Goal: Task Accomplishment & Management: Use online tool/utility

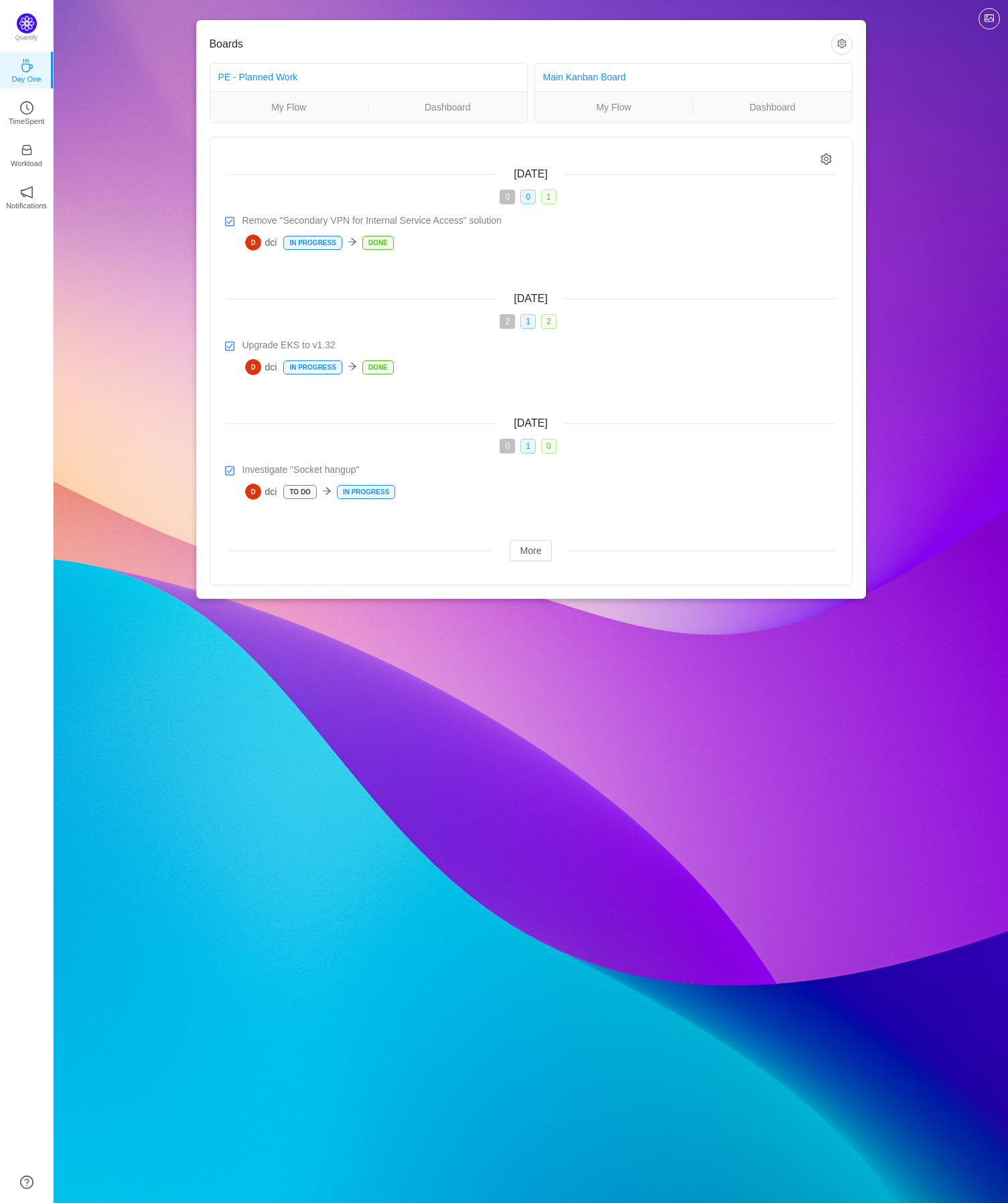
click at [113, 277] on div "Boards PE - Planned Work My Flow Dashboard Main Kanban Board My Flow Dashboard …" at bounding box center [530, 310] width 955 height 620
click at [23, 125] on p "TimeSpent" at bounding box center [26, 121] width 36 height 12
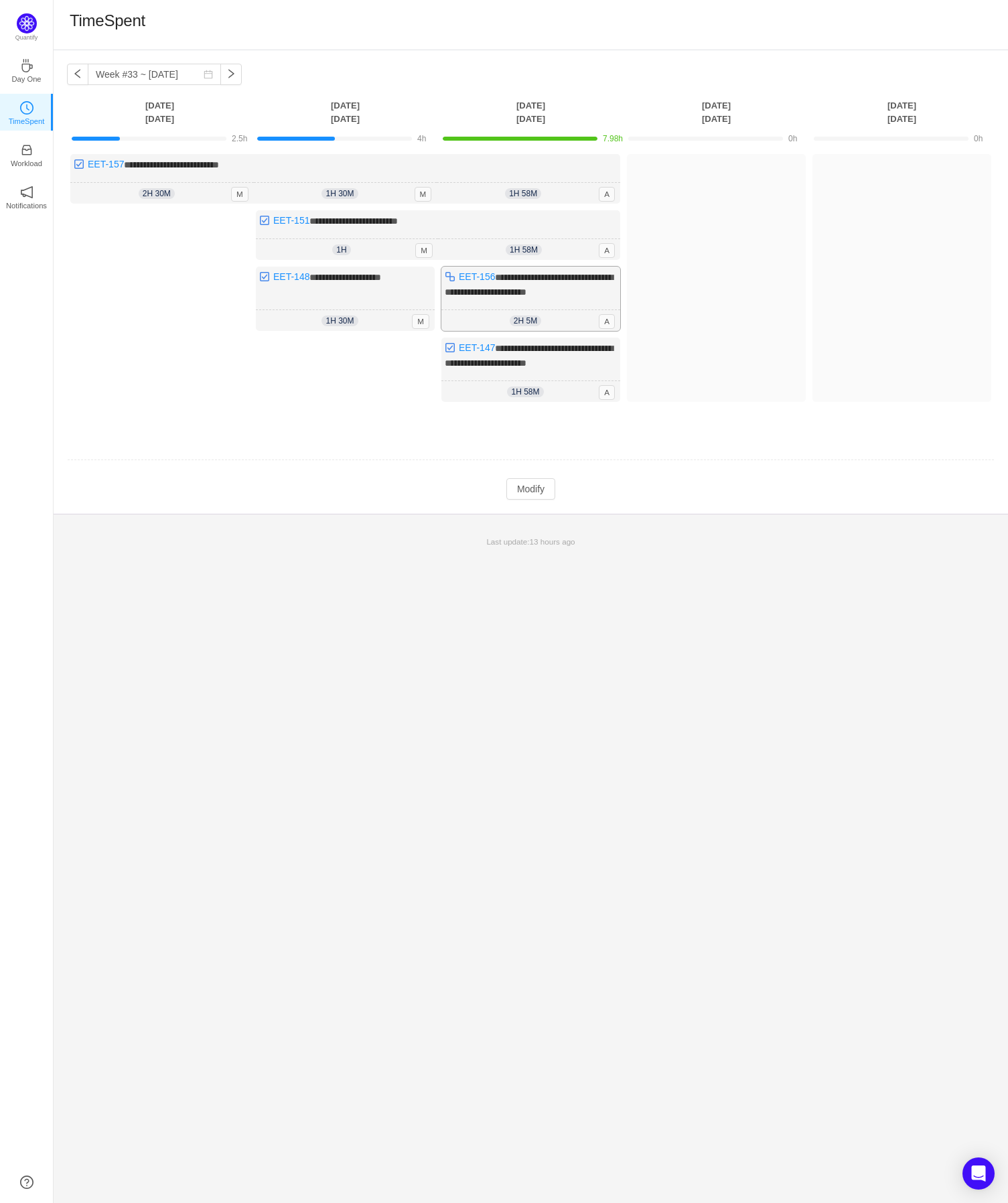
click at [576, 314] on div "2h 5m 2h 5m A" at bounding box center [531, 321] width 179 height 21
click at [549, 274] on span "**********" at bounding box center [528, 285] width 168 height 24
click at [540, 496] on td "Modify Cancel Submit" at bounding box center [530, 489] width 928 height 23
click at [523, 490] on button "Modify" at bounding box center [531, 489] width 49 height 21
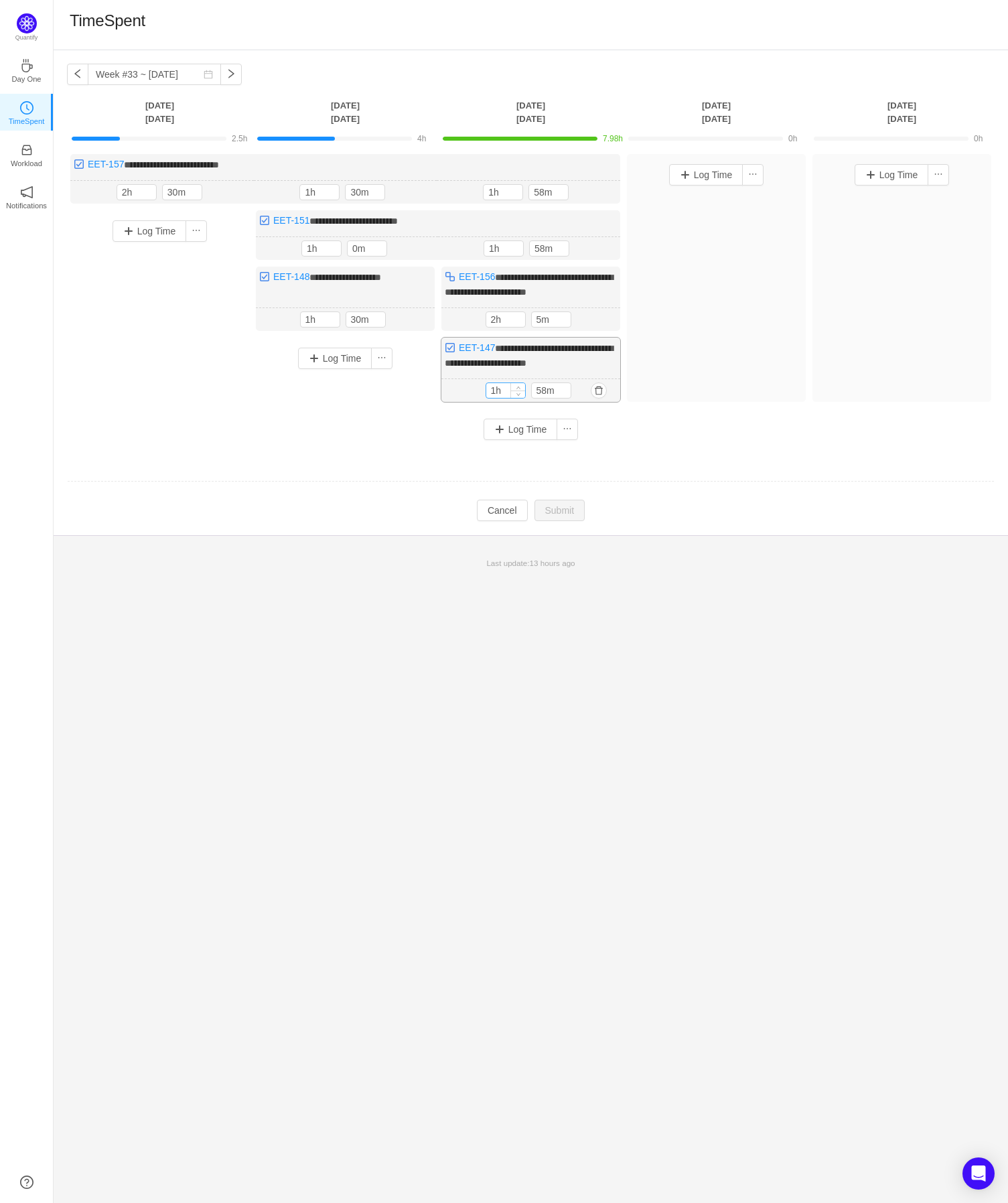
click at [492, 383] on input "1h" at bounding box center [505, 390] width 39 height 15
type input "2h"
type input "m"
click at [497, 321] on input "2h" at bounding box center [505, 319] width 39 height 15
type input "0m"
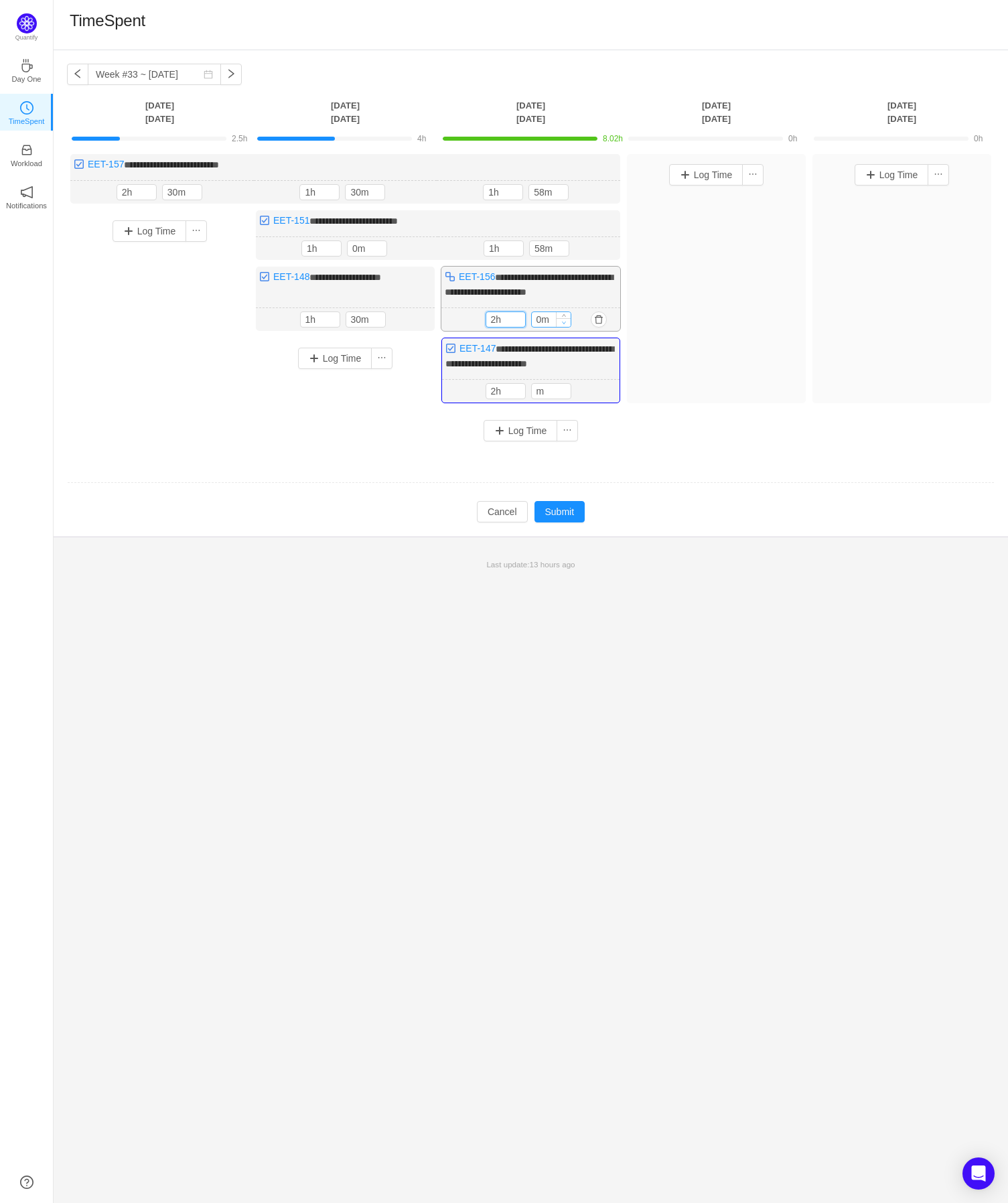
click at [556, 318] on span "Decrease Value" at bounding box center [563, 322] width 14 height 8
click at [584, 239] on div "1h 58m 1h 58m" at bounding box center [529, 248] width 182 height 23
click at [605, 247] on button "button" at bounding box center [599, 248] width 16 height 16
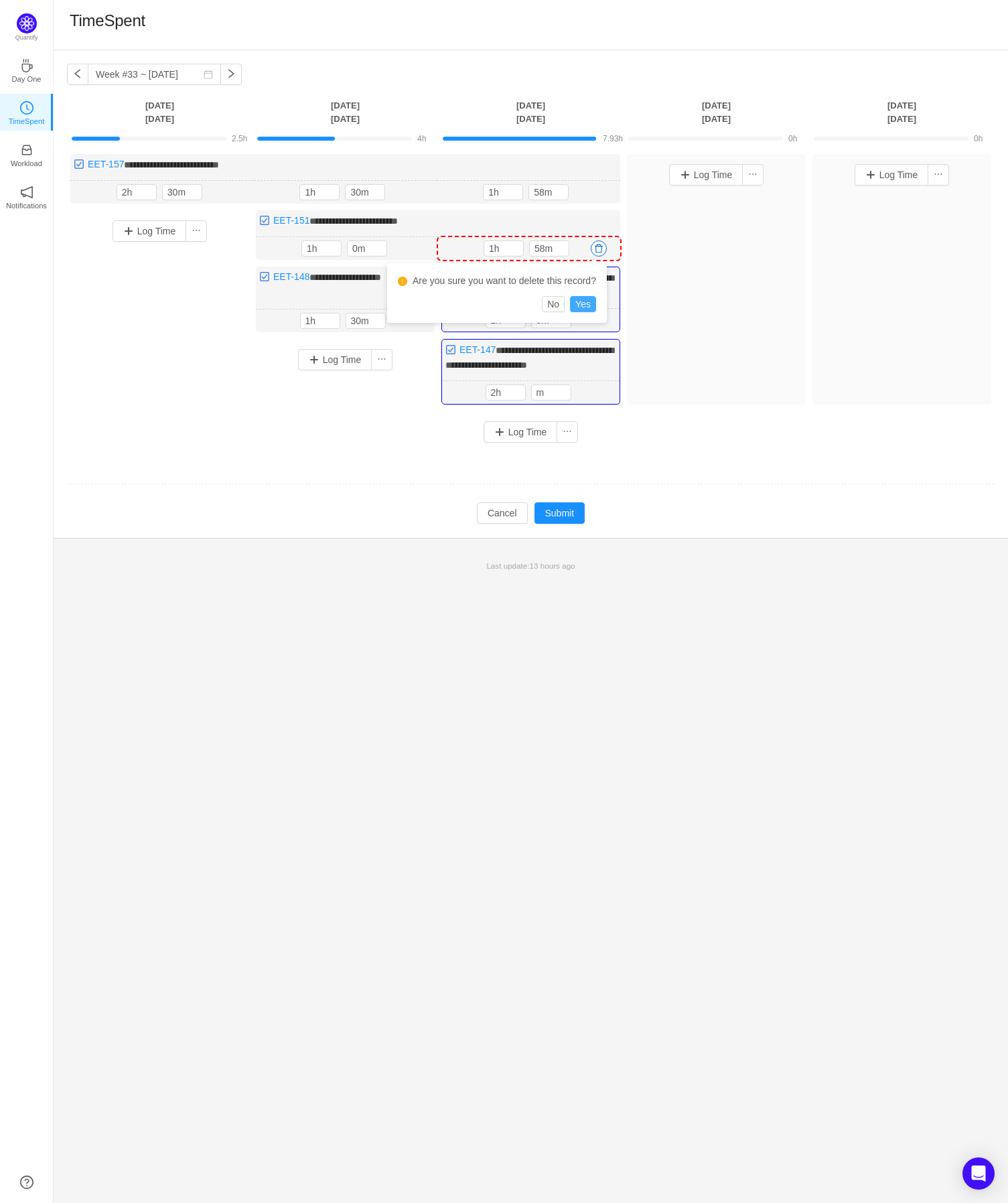
click at [586, 307] on button "Yes" at bounding box center [582, 304] width 26 height 16
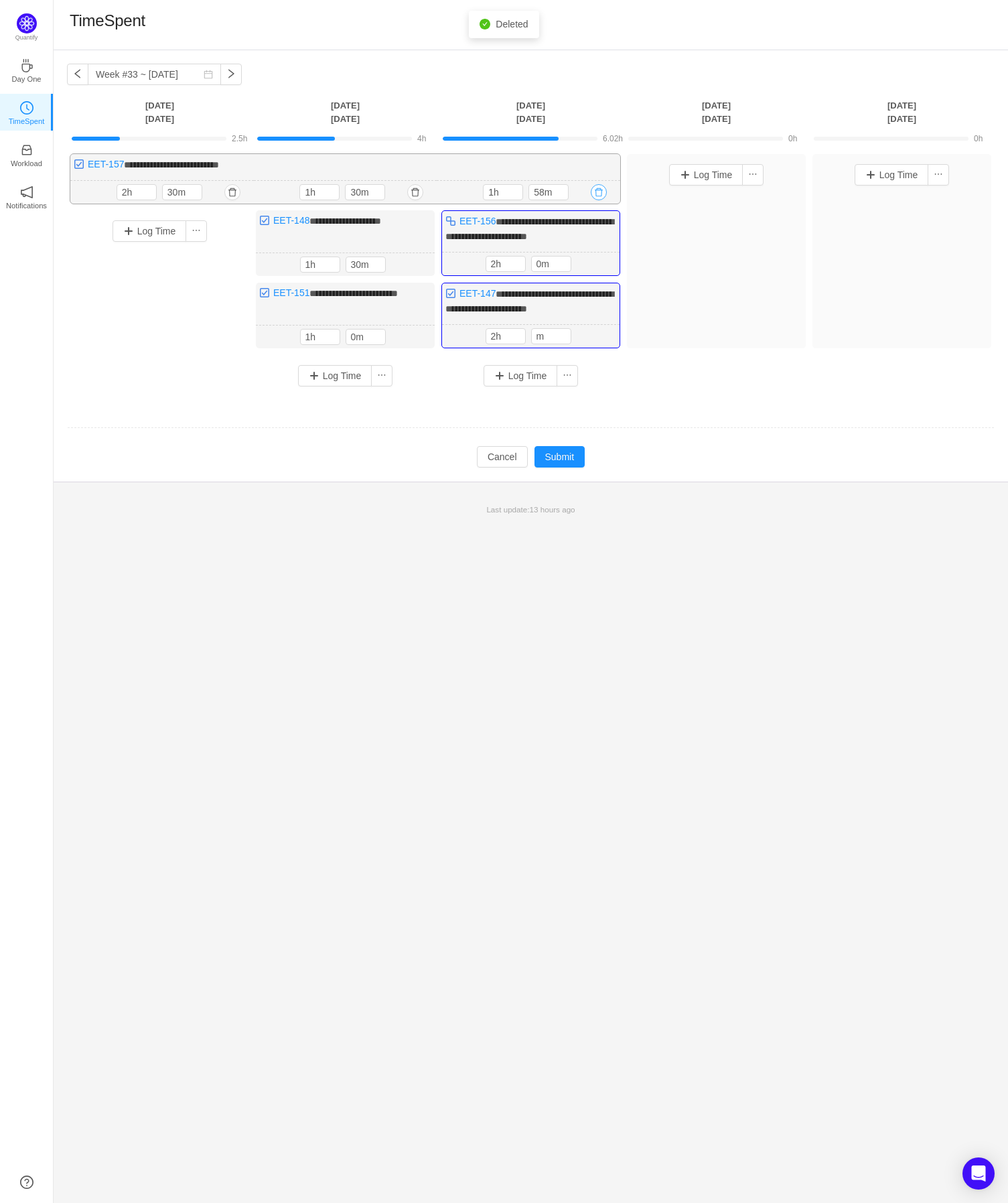
click at [598, 193] on button "button" at bounding box center [599, 192] width 16 height 16
click at [582, 248] on button "Yes" at bounding box center [582, 248] width 26 height 16
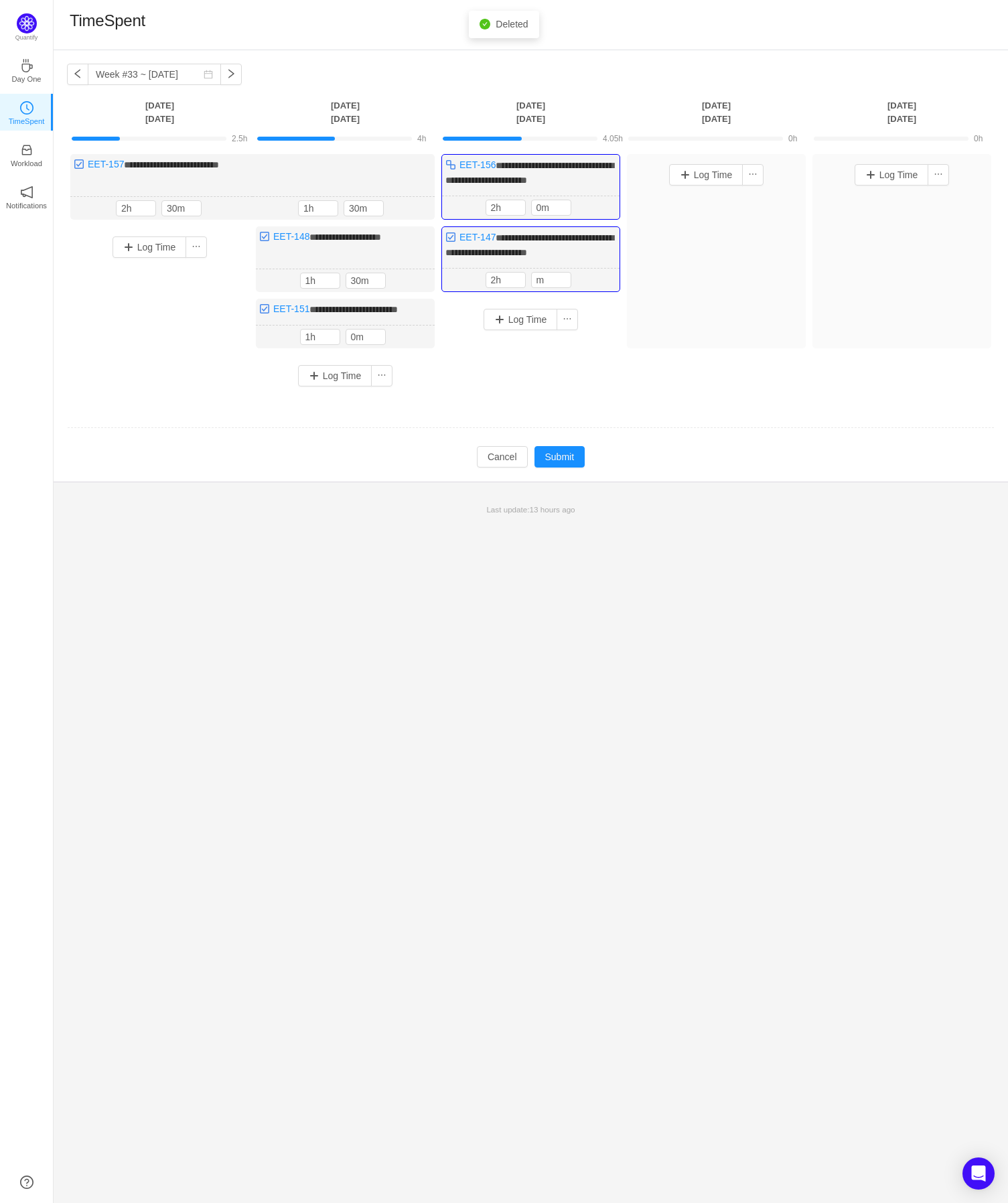
click at [657, 383] on div "**********" at bounding box center [530, 275] width 928 height 243
click at [559, 455] on button "Submit" at bounding box center [560, 457] width 51 height 21
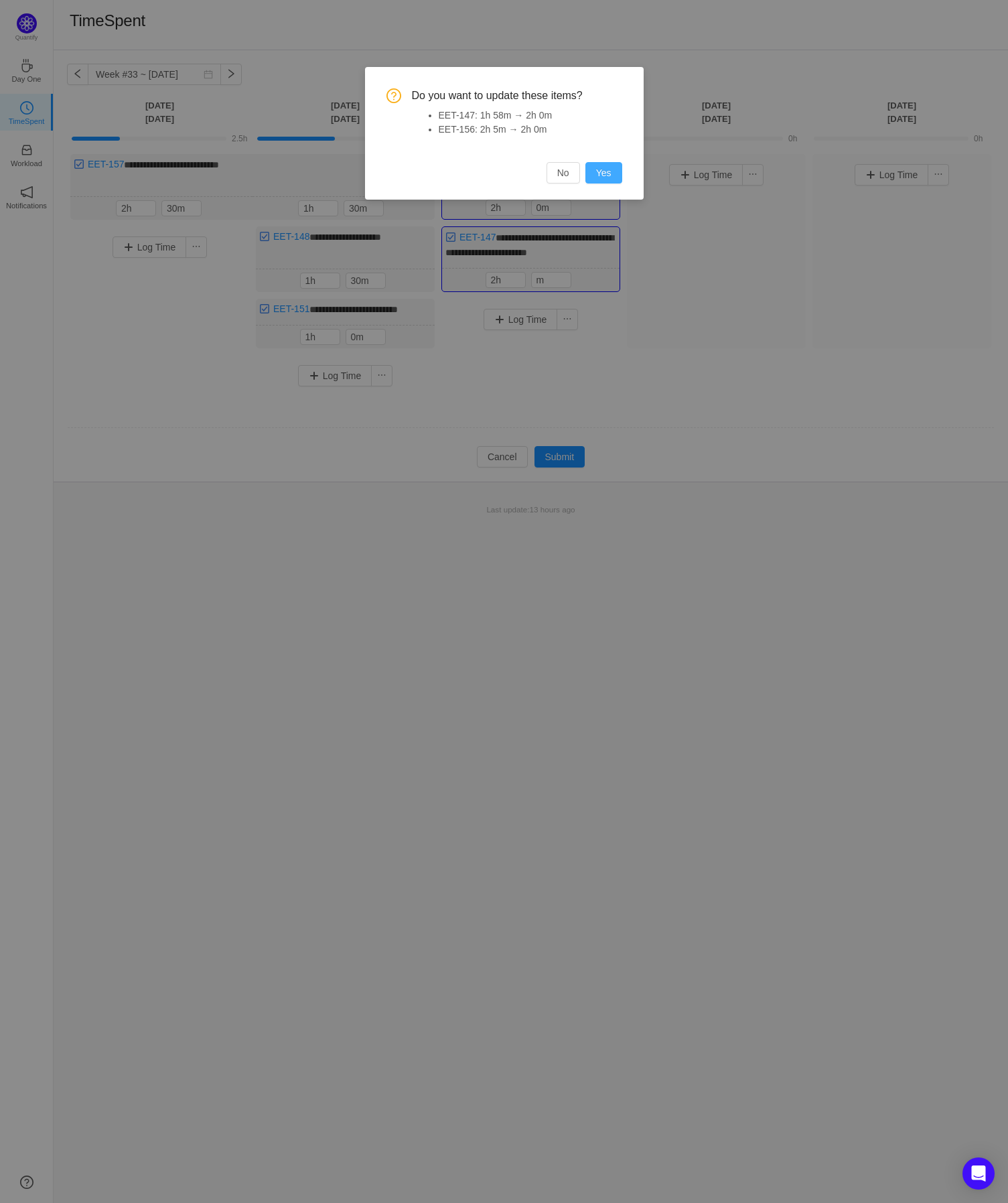
click at [599, 174] on button "Yes" at bounding box center [604, 172] width 37 height 21
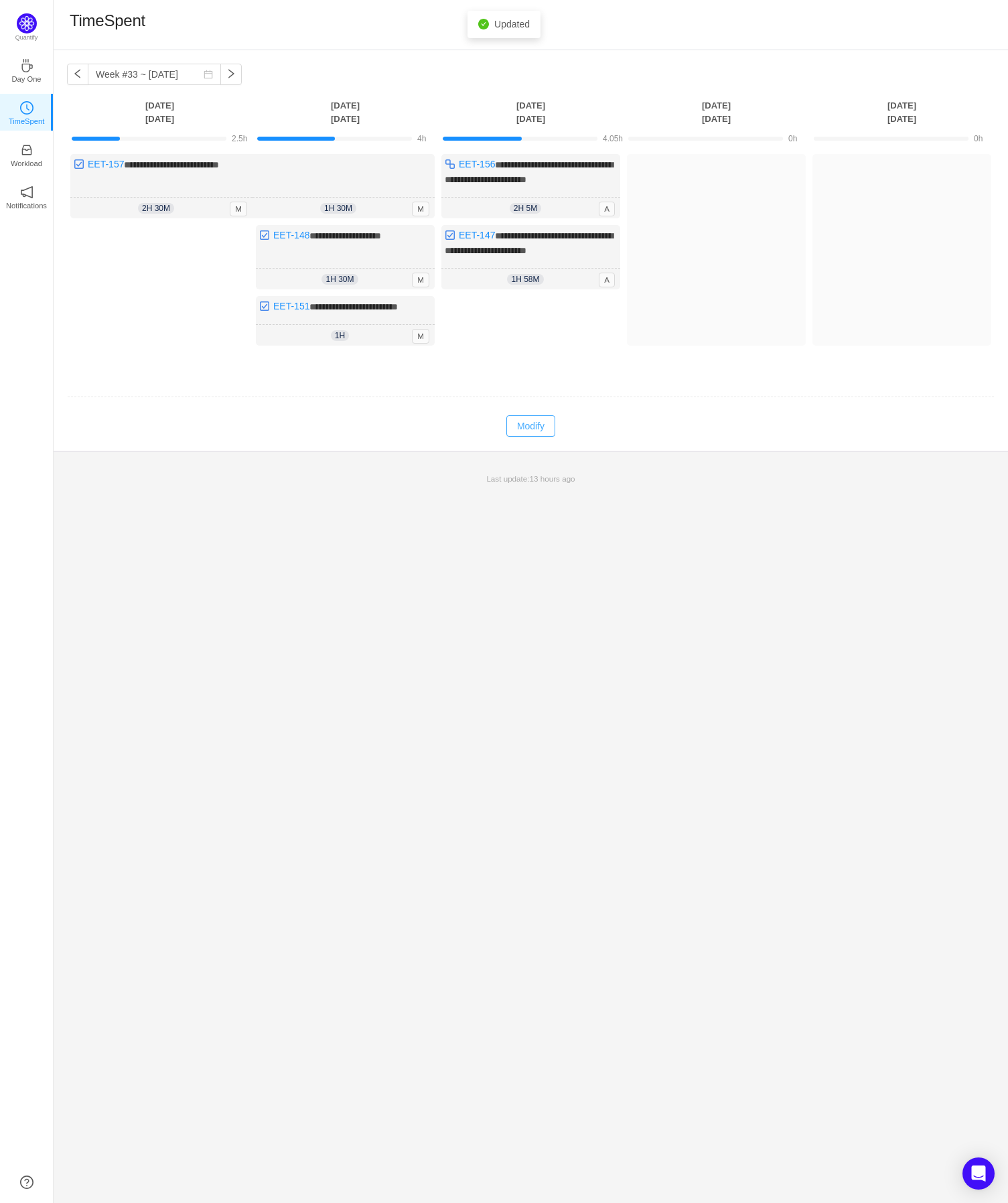
click at [538, 426] on button "Modify" at bounding box center [531, 426] width 49 height 21
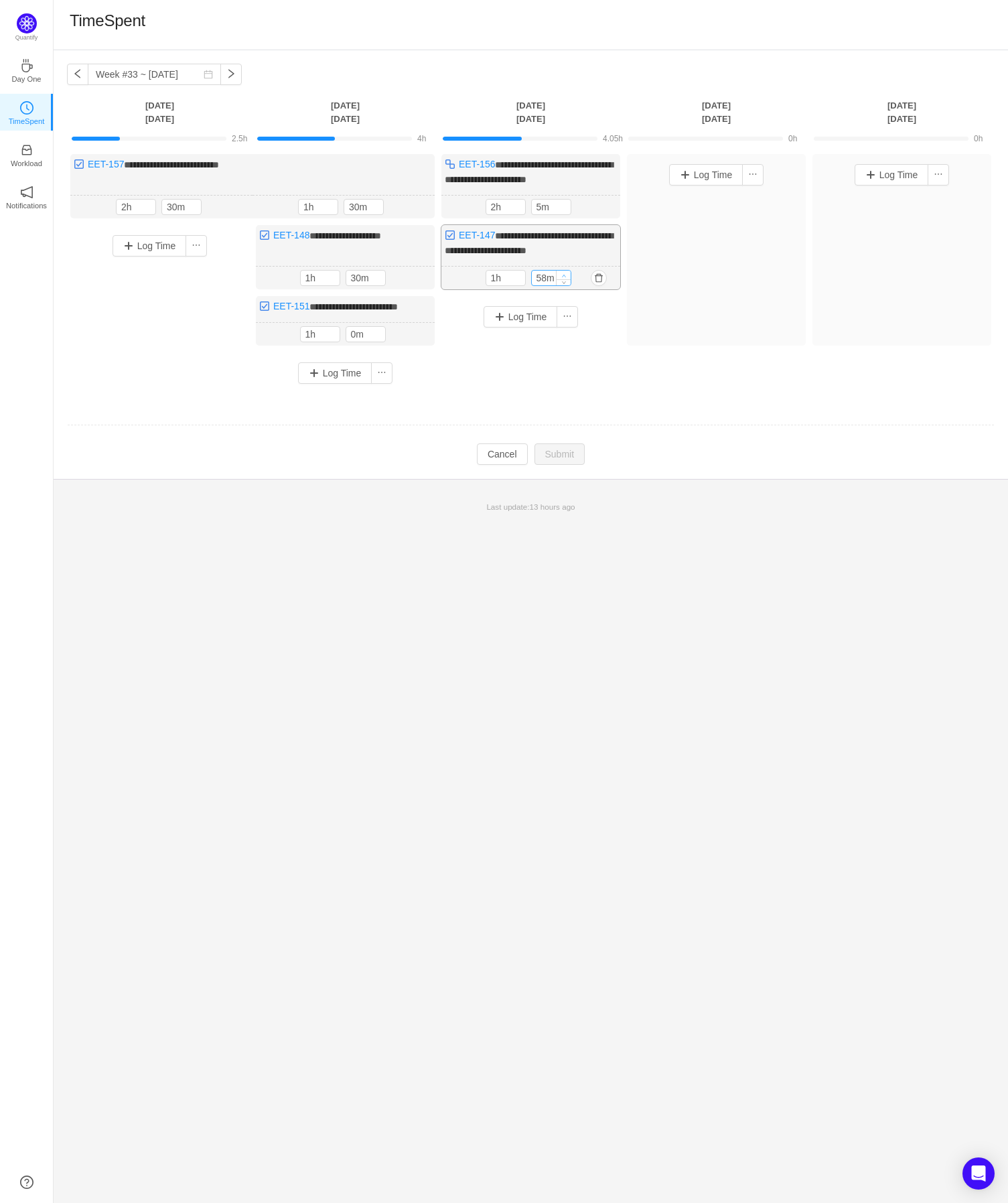
type input "2h"
type input "0m"
click at [563, 274] on icon "icon: up" at bounding box center [563, 276] width 5 height 5
click at [599, 343] on div "Log Time" at bounding box center [531, 338] width 179 height 82
click at [571, 458] on button "Submit" at bounding box center [560, 455] width 51 height 21
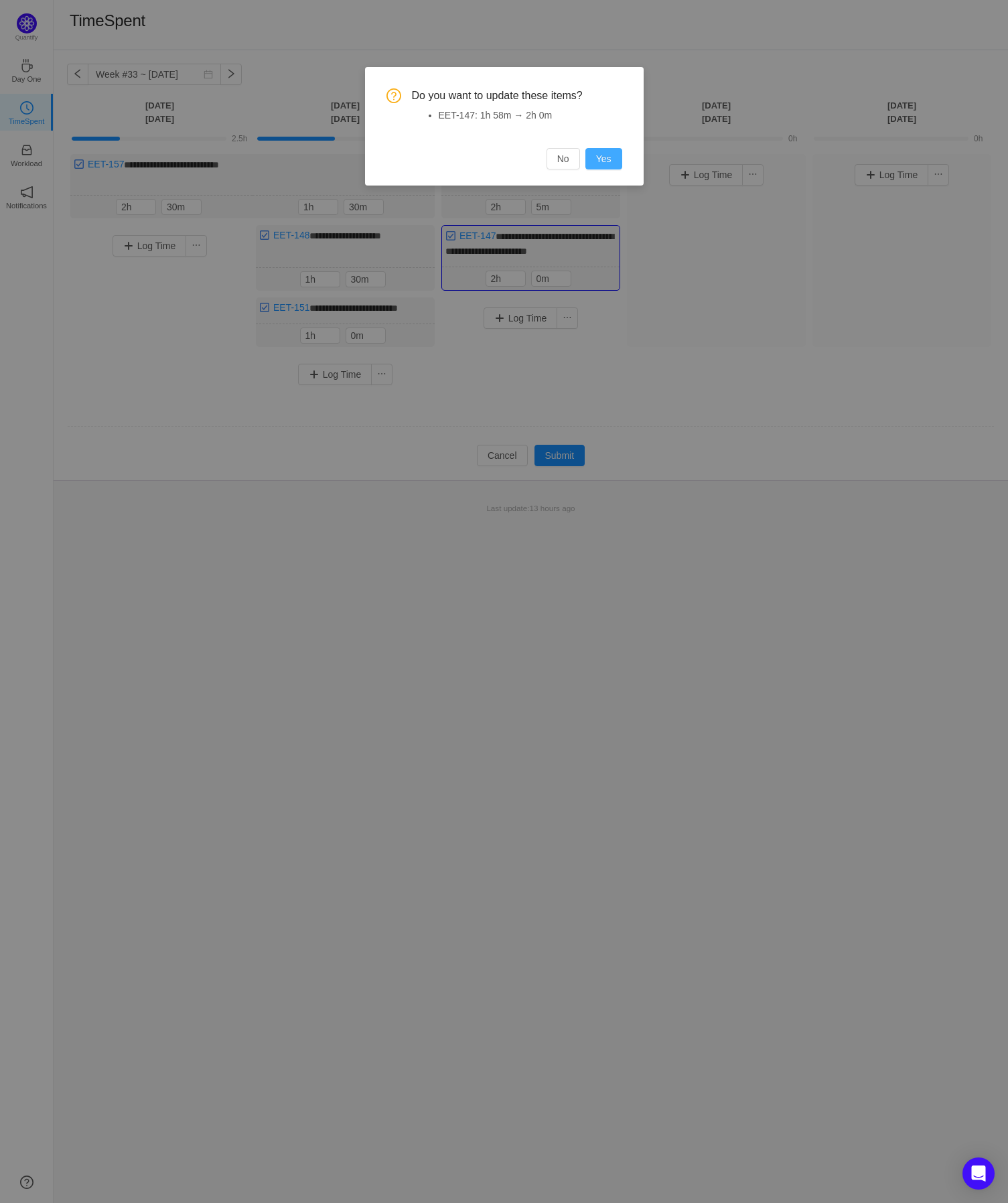
click at [605, 163] on button "Yes" at bounding box center [604, 158] width 37 height 21
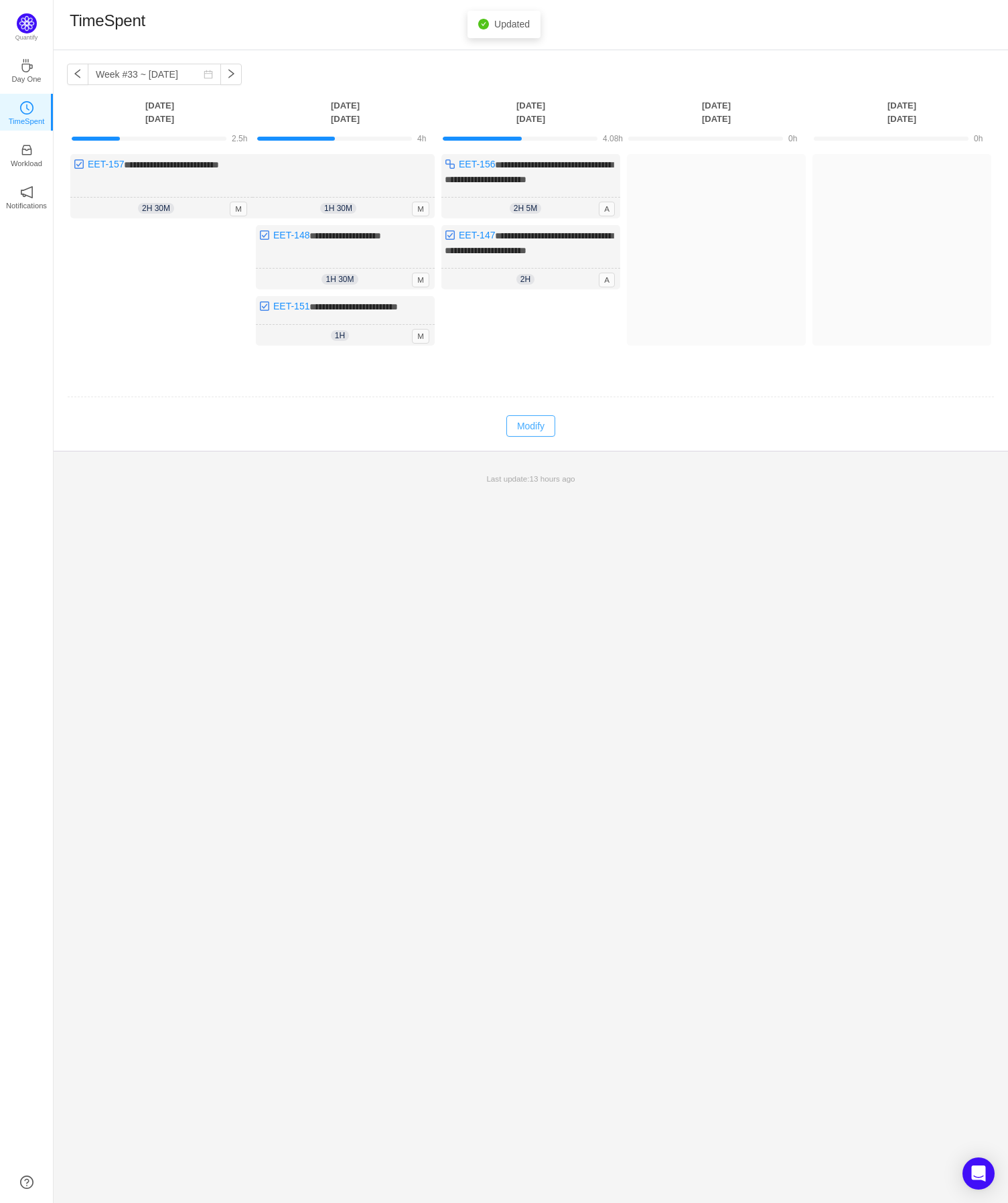
click at [544, 425] on button "Modify" at bounding box center [531, 426] width 49 height 21
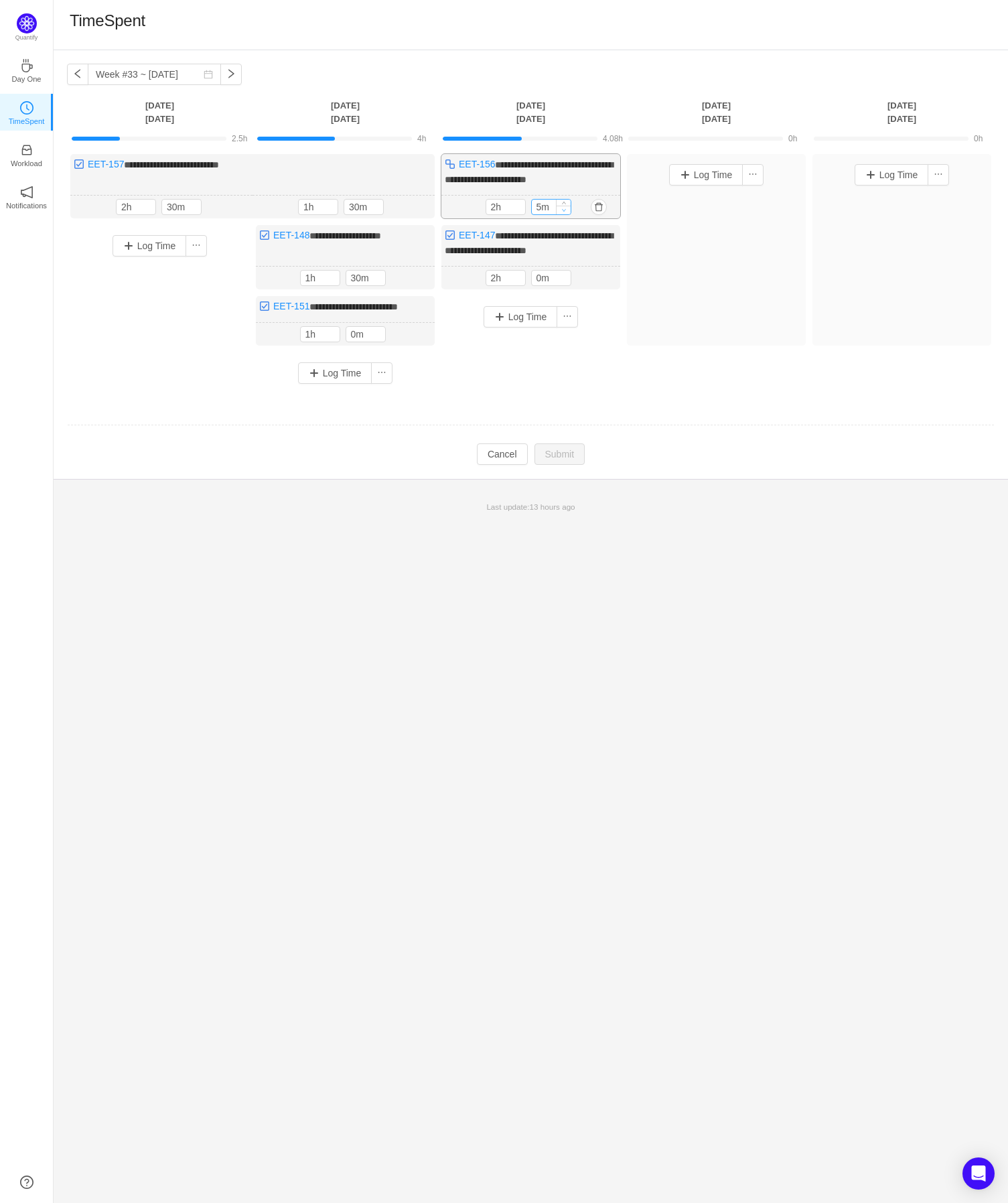
type input "0m"
click at [561, 208] on icon "icon: down" at bounding box center [563, 210] width 5 height 5
click at [570, 463] on div "**********" at bounding box center [530, 265] width 955 height 430
click at [568, 454] on button "Submit" at bounding box center [560, 455] width 51 height 21
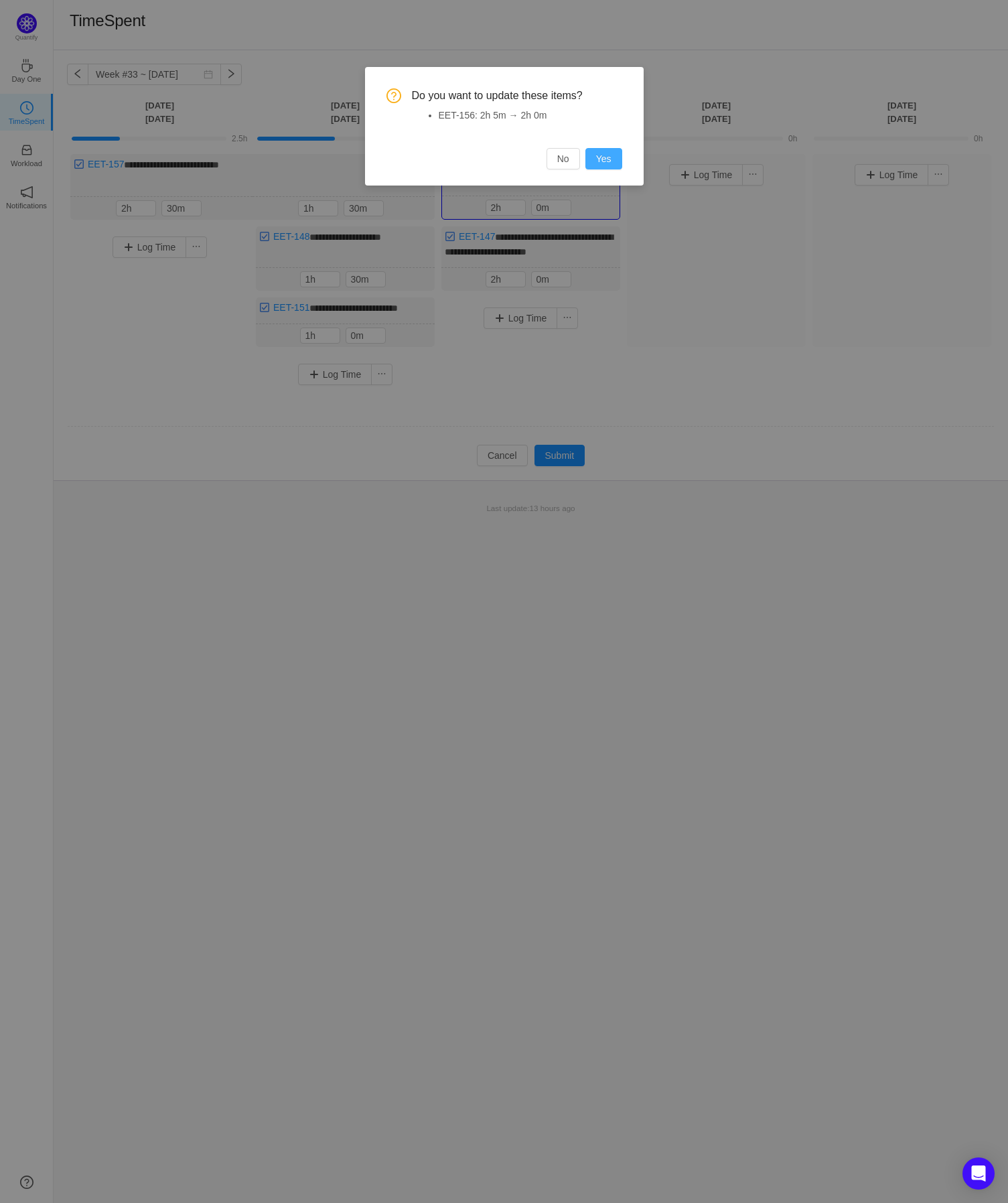
click at [603, 161] on button "Yes" at bounding box center [604, 158] width 37 height 21
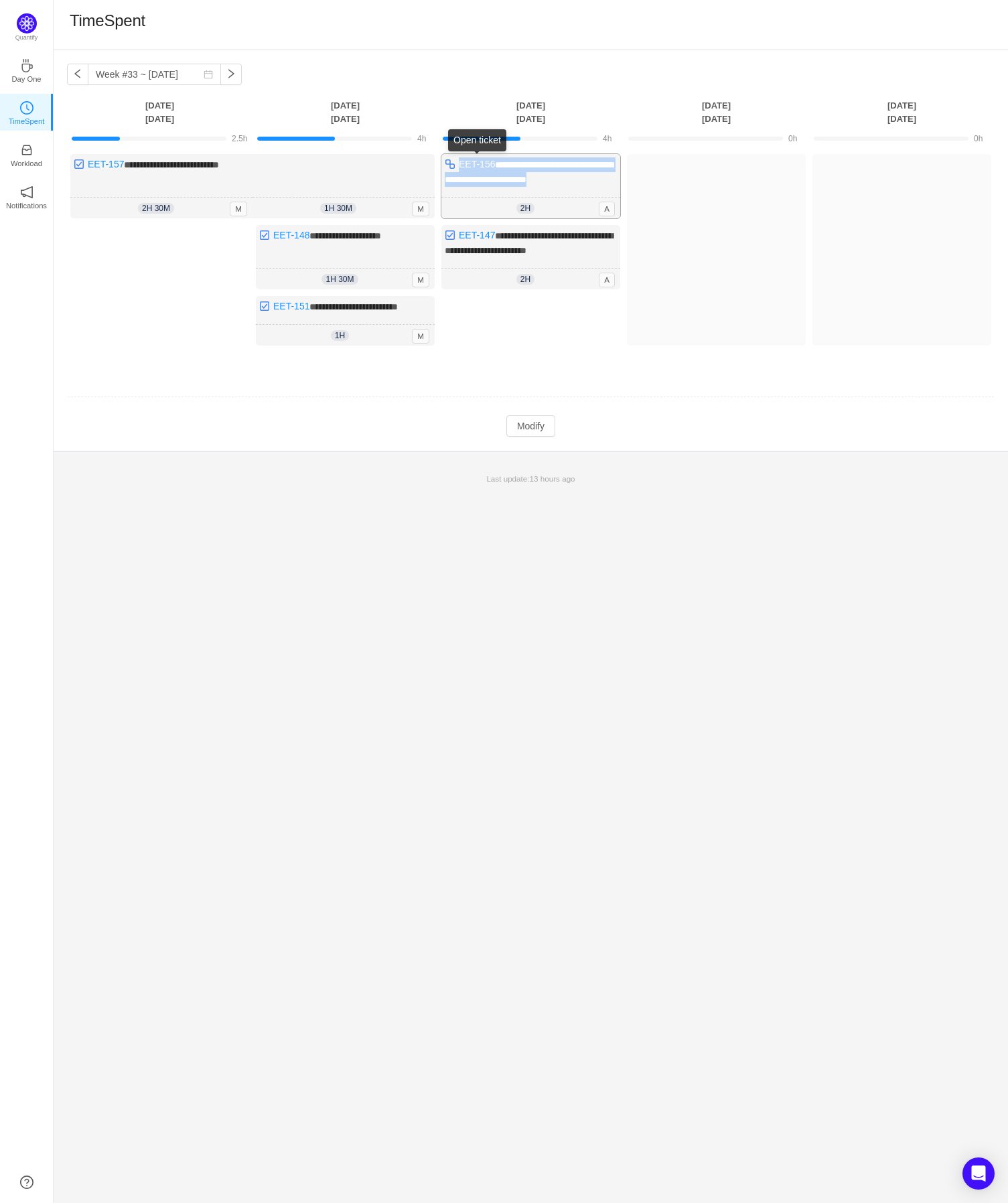
drag, startPoint x: 594, startPoint y: 179, endPoint x: 461, endPoint y: 168, distance: 133.5
click at [461, 168] on div "**********" at bounding box center [531, 186] width 179 height 64
drag, startPoint x: 595, startPoint y: 248, endPoint x: 457, endPoint y: 239, distance: 138.3
click at [457, 239] on div "**********" at bounding box center [531, 257] width 179 height 64
click at [574, 304] on div "Log Time" at bounding box center [531, 328] width 179 height 63
